Goal: Download file/media

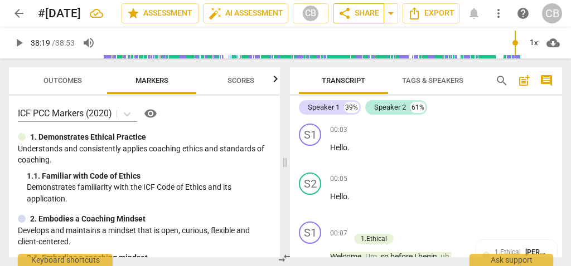
click at [357, 12] on span "share Share" at bounding box center [358, 13] width 41 height 13
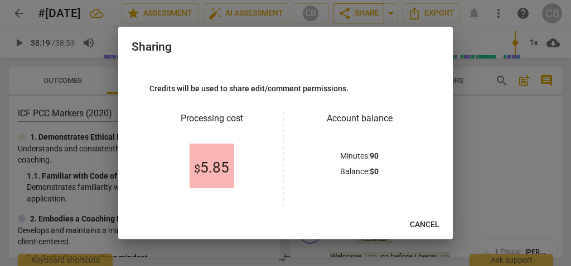
scroll to position [6126, 0]
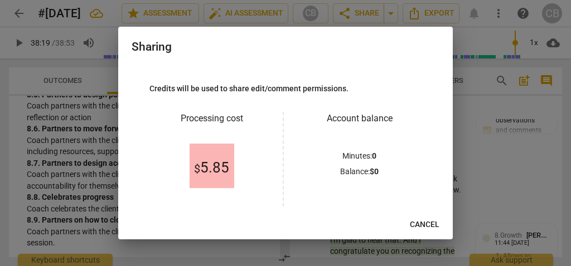
drag, startPoint x: 223, startPoint y: 160, endPoint x: 297, endPoint y: 178, distance: 75.8
click at [224, 160] on span "$ 5.85" at bounding box center [211, 168] width 35 height 17
click at [229, 161] on div "$ 5.85" at bounding box center [212, 166] width 45 height 45
click at [346, 164] on div "Minutes : 0 Balance : $ 0" at bounding box center [359, 167] width 124 height 32
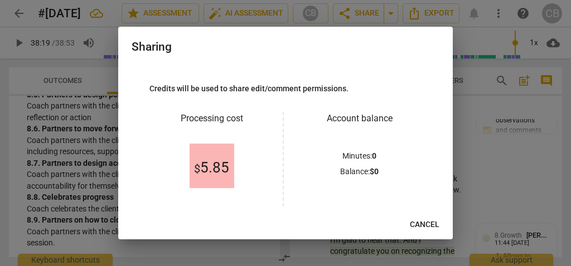
click at [351, 155] on p "Minutes : 0" at bounding box center [359, 157] width 34 height 12
click at [360, 176] on p "Balance : $ 0" at bounding box center [359, 172] width 38 height 12
click at [217, 157] on div "$ 5.85" at bounding box center [212, 166] width 45 height 45
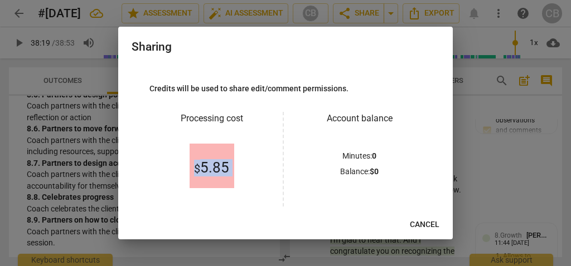
click at [217, 157] on div "$ 5.85" at bounding box center [212, 166] width 45 height 45
click at [209, 167] on span "$ 5.85" at bounding box center [211, 168] width 35 height 17
drag, startPoint x: 209, startPoint y: 167, endPoint x: 215, endPoint y: 178, distance: 12.0
click at [209, 168] on span "$ 5.85" at bounding box center [211, 168] width 35 height 17
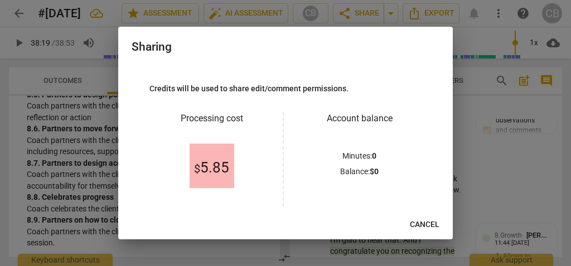
click at [237, 187] on div "$ 5.85" at bounding box center [211, 165] width 124 height 81
click at [210, 183] on div "$ 5.85" at bounding box center [212, 166] width 45 height 45
drag, startPoint x: 210, startPoint y: 183, endPoint x: 428, endPoint y: 76, distance: 243.3
click at [211, 181] on div "$ 5.85" at bounding box center [212, 166] width 45 height 45
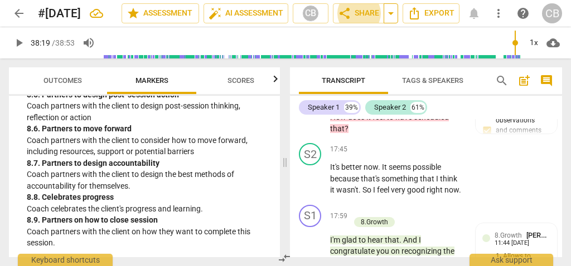
click at [394, 13] on span "arrow_drop_down" at bounding box center [390, 13] width 13 height 13
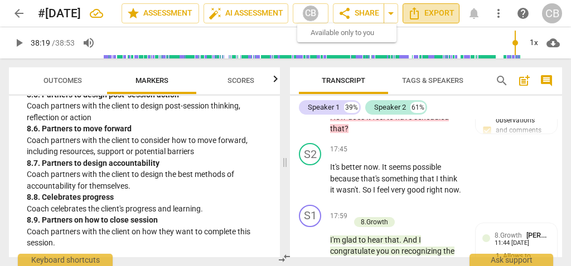
click at [446, 15] on span "Export" at bounding box center [430, 13] width 47 height 13
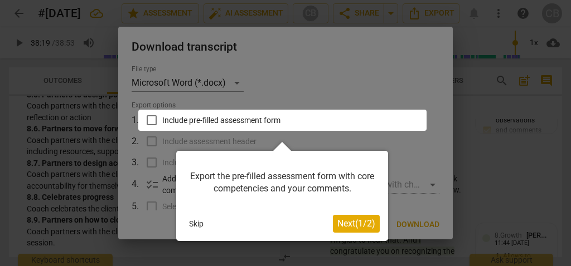
drag, startPoint x: 151, startPoint y: 121, endPoint x: 164, endPoint y: 124, distance: 14.2
click at [151, 120] on div at bounding box center [282, 120] width 288 height 21
click at [346, 226] on span "Next ( 1 / 2 )" at bounding box center [356, 224] width 38 height 11
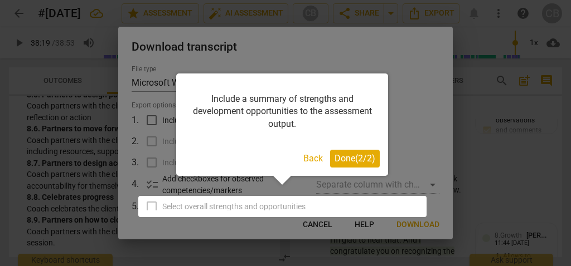
click at [366, 157] on span "Done ( 2 / 2 )" at bounding box center [354, 158] width 41 height 11
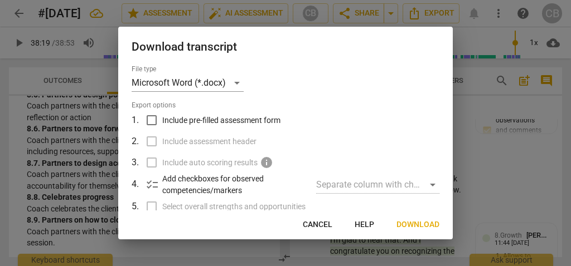
click at [157, 120] on input "Include pre-filled assessment form" at bounding box center [151, 120] width 21 height 21
checkbox input "true"
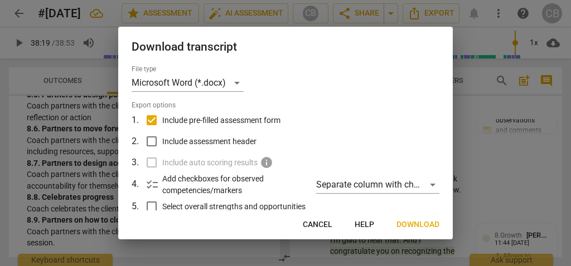
scroll to position [69, 0]
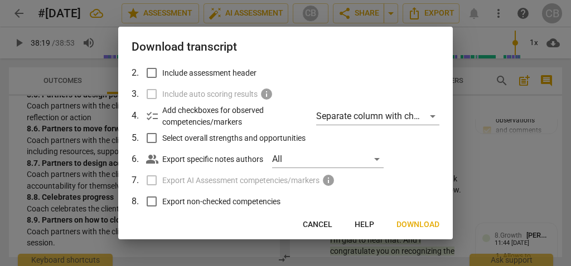
click at [153, 138] on input "Select overall strengths and opportunities" at bounding box center [151, 138] width 21 height 21
checkbox input "true"
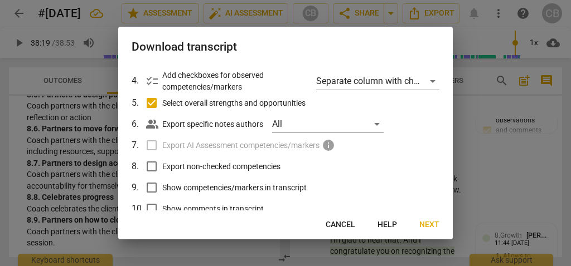
scroll to position [121, 0]
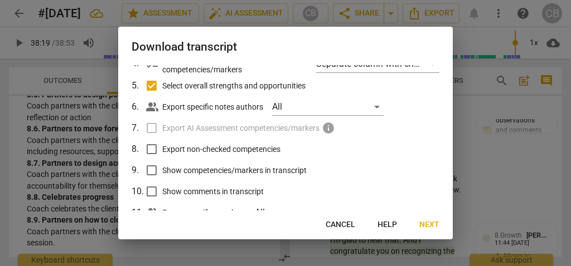
click at [149, 152] on input "Export non-checked competencies" at bounding box center [151, 149] width 21 height 21
checkbox input "true"
click at [148, 170] on input "Show competencies/markers in transcript" at bounding box center [151, 170] width 21 height 21
checkbox input "true"
drag, startPoint x: 152, startPoint y: 190, endPoint x: 194, endPoint y: 167, distance: 47.6
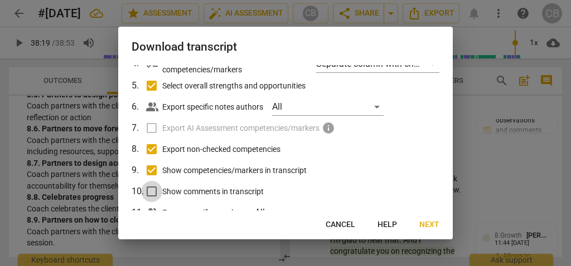
click at [153, 190] on input "Show comments in transcript" at bounding box center [151, 191] width 21 height 21
checkbox input "true"
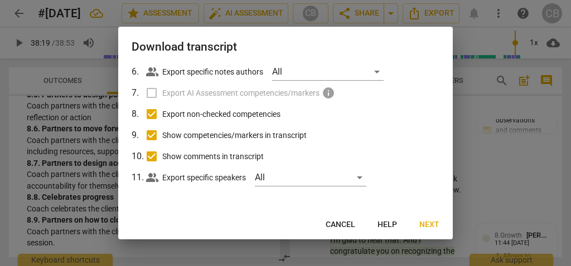
click at [432, 226] on span "Next" at bounding box center [429, 225] width 20 height 11
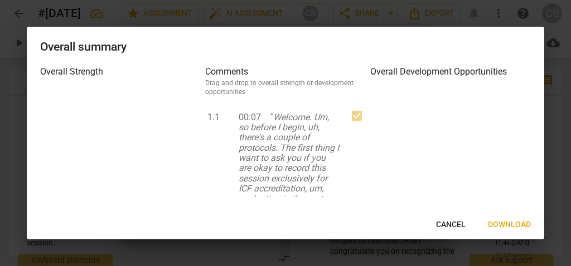
click at [501, 227] on span "Download" at bounding box center [509, 225] width 43 height 11
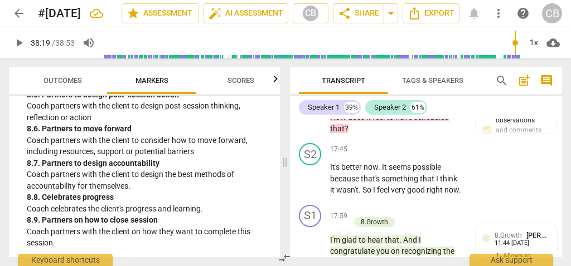
type input "2299"
